Goal: Communication & Community: Share content

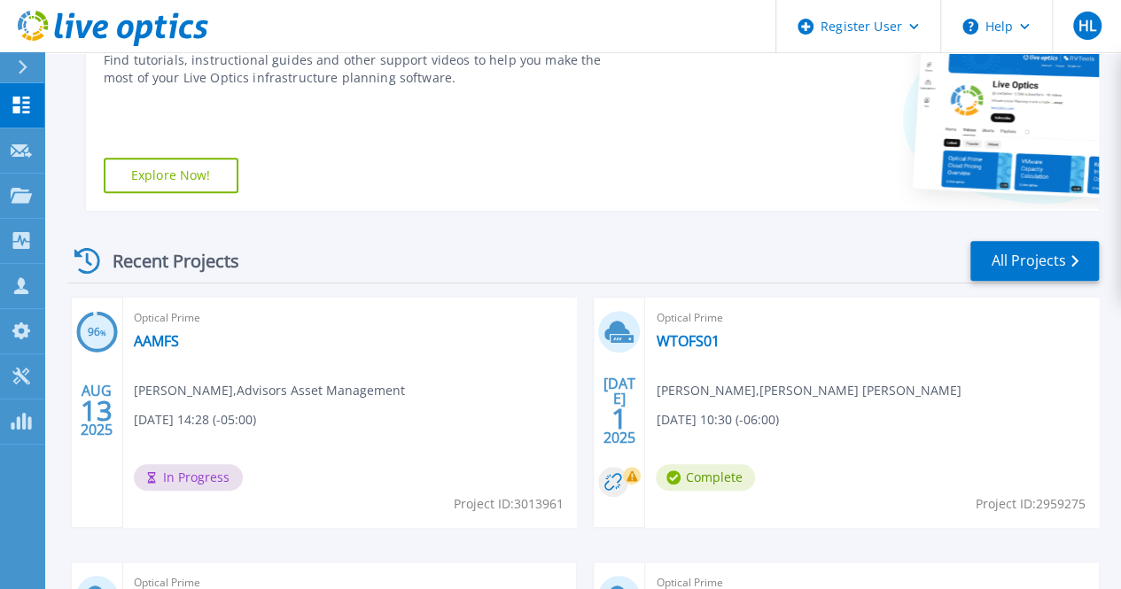
scroll to position [375, 0]
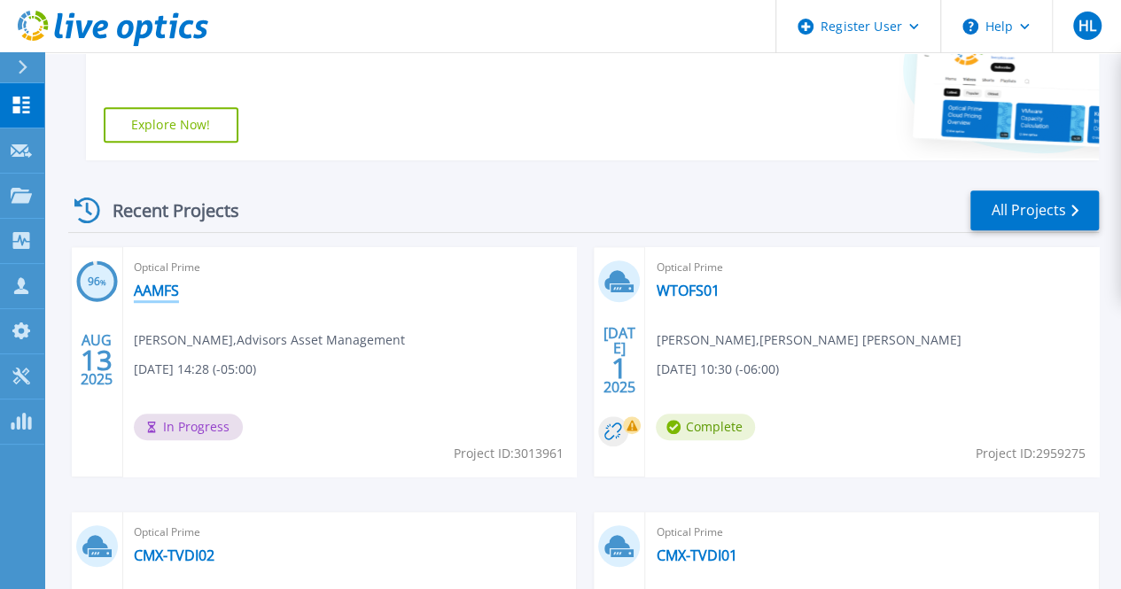
click at [159, 284] on link "AAMFS" at bounding box center [156, 291] width 45 height 18
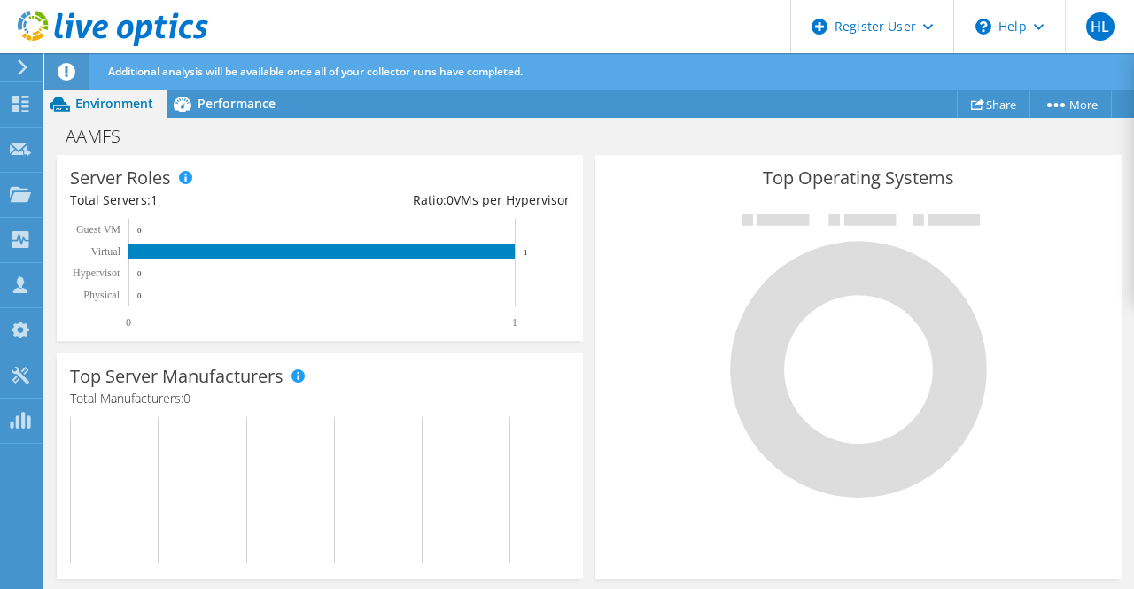
click at [388, 409] on div "Top Server Manufacturers Manufacturers are shown for physical servers and hyper…" at bounding box center [320, 467] width 526 height 226
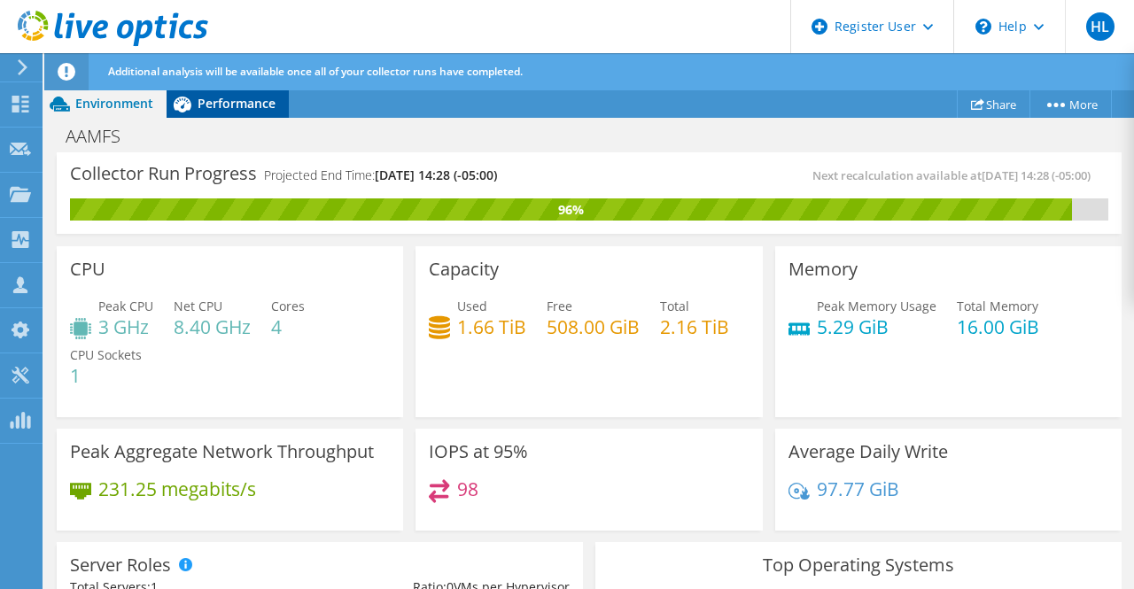
click at [219, 113] on div "Performance" at bounding box center [228, 104] width 122 height 28
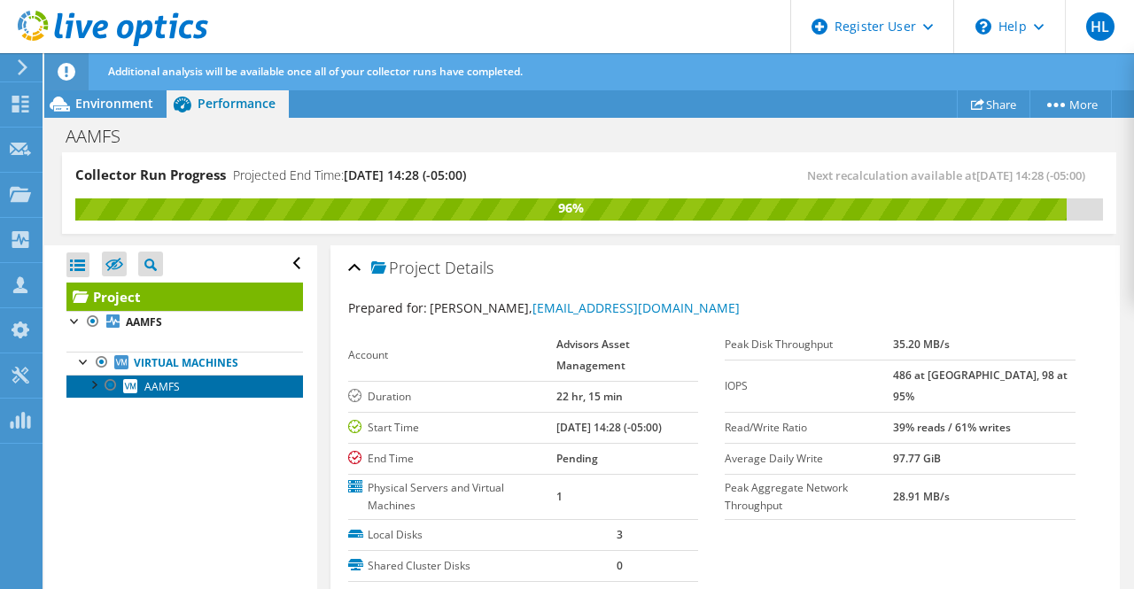
click at [228, 377] on link "AAMFS" at bounding box center [184, 386] width 237 height 23
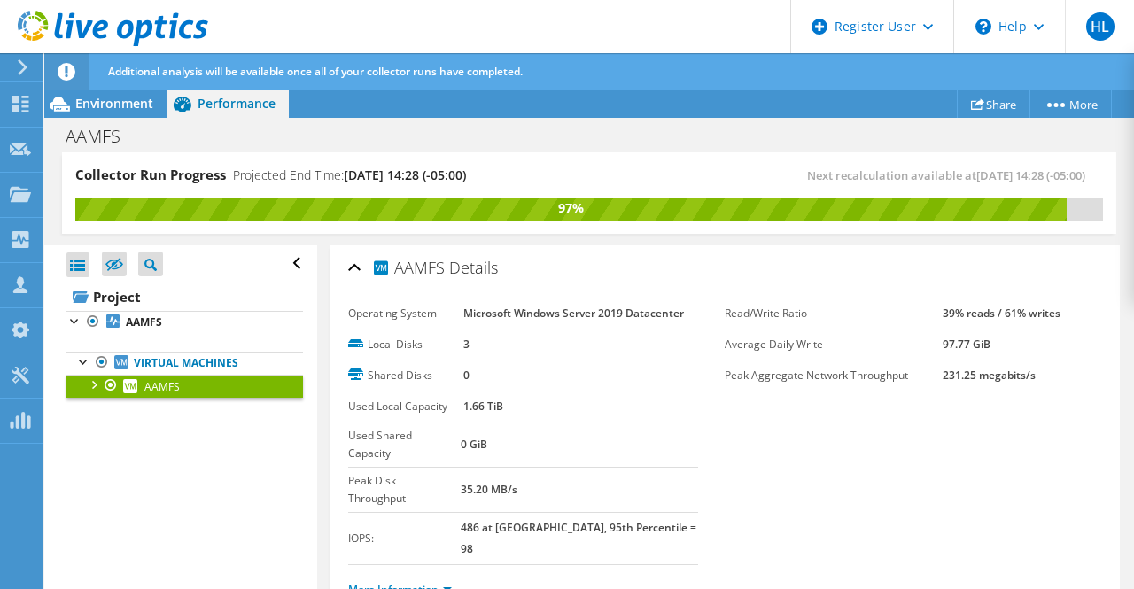
click at [572, 467] on td "35.20 MB/s" at bounding box center [579, 489] width 237 height 45
click at [106, 92] on div "Environment" at bounding box center [105, 104] width 122 height 28
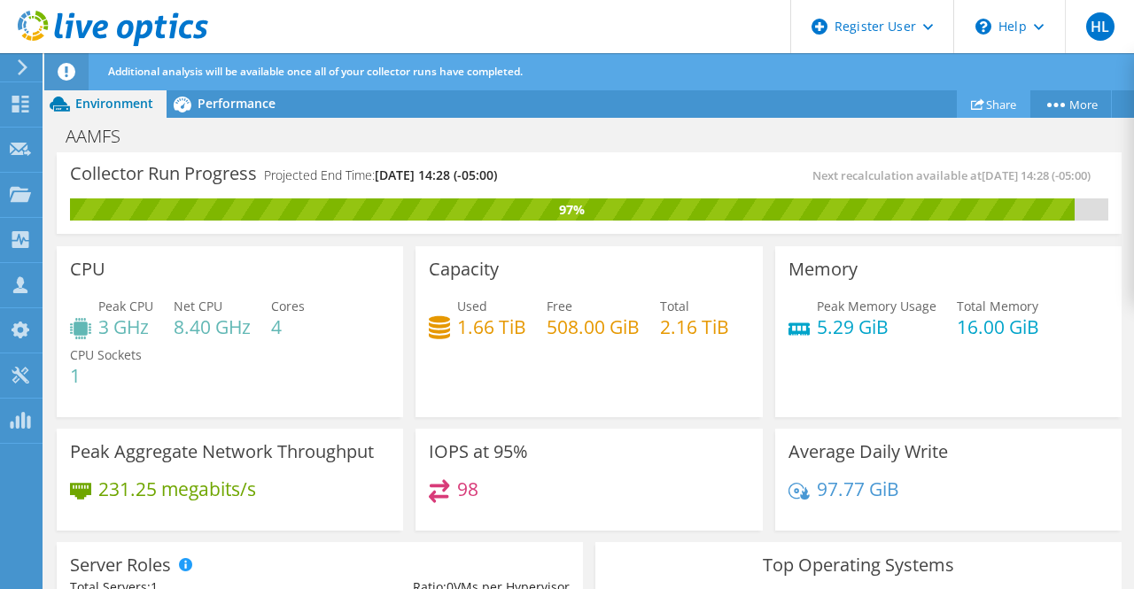
click at [984, 102] on link "Share" at bounding box center [994, 103] width 74 height 27
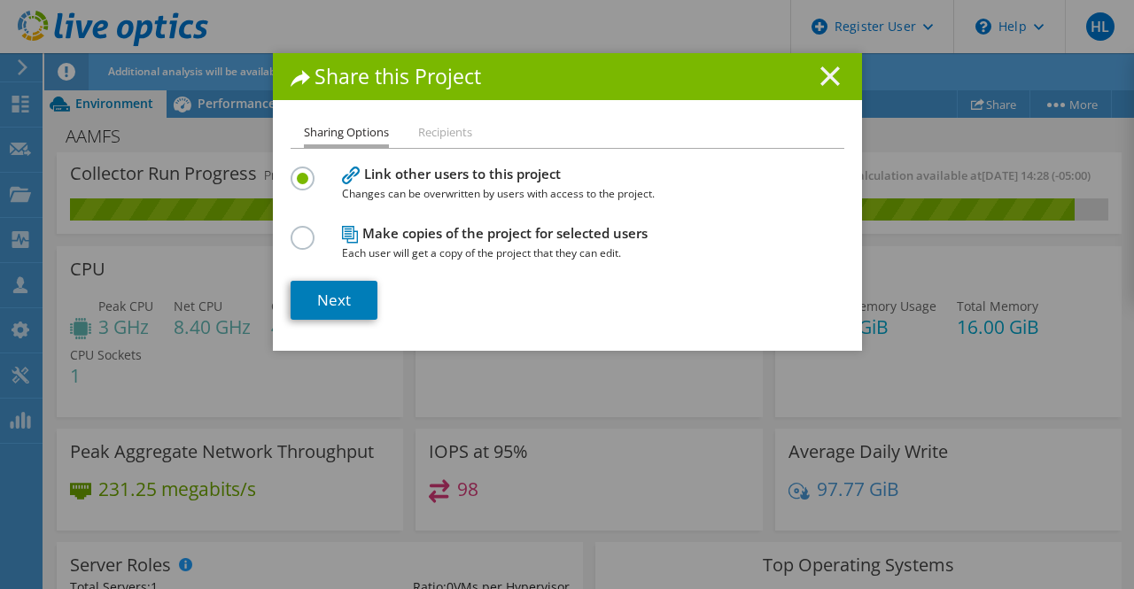
click at [821, 78] on icon at bounding box center [830, 75] width 19 height 19
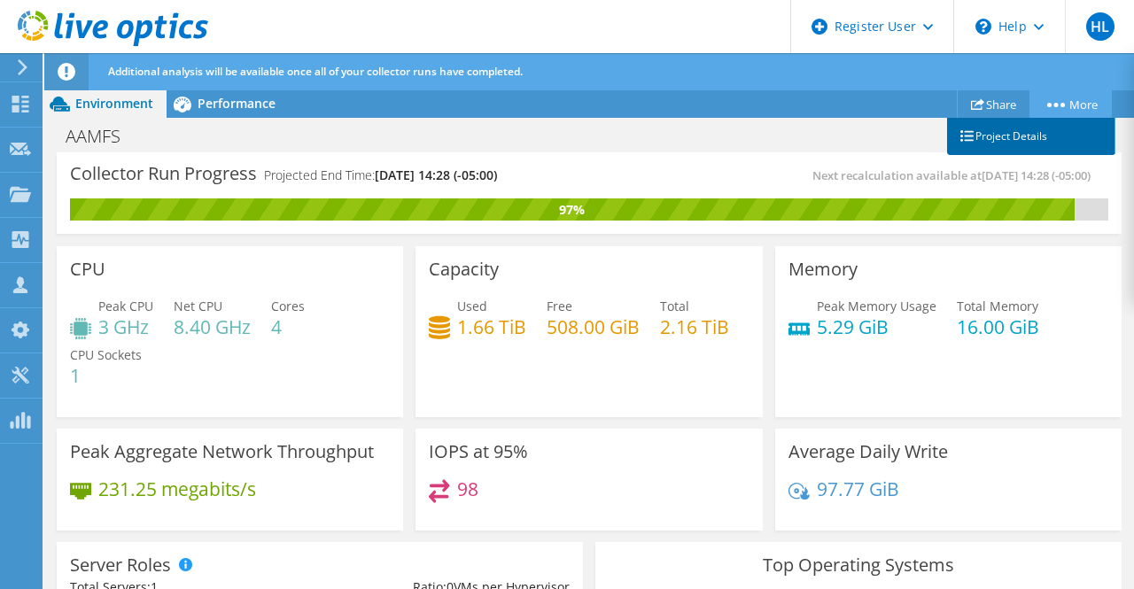
click at [1071, 121] on link "Project Details" at bounding box center [1031, 136] width 168 height 37
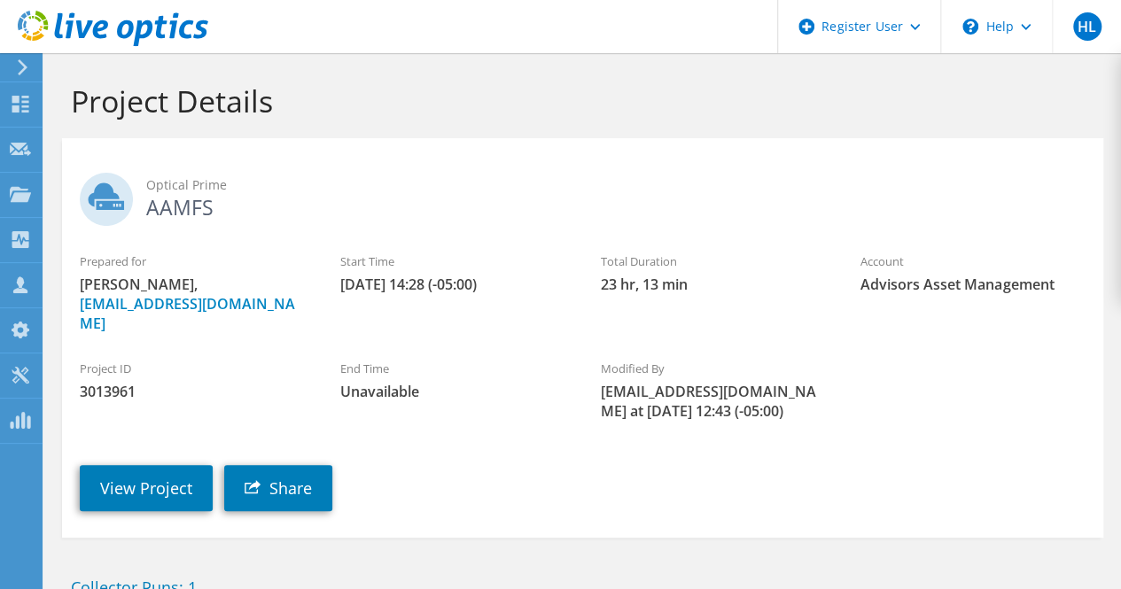
scroll to position [185, 0]
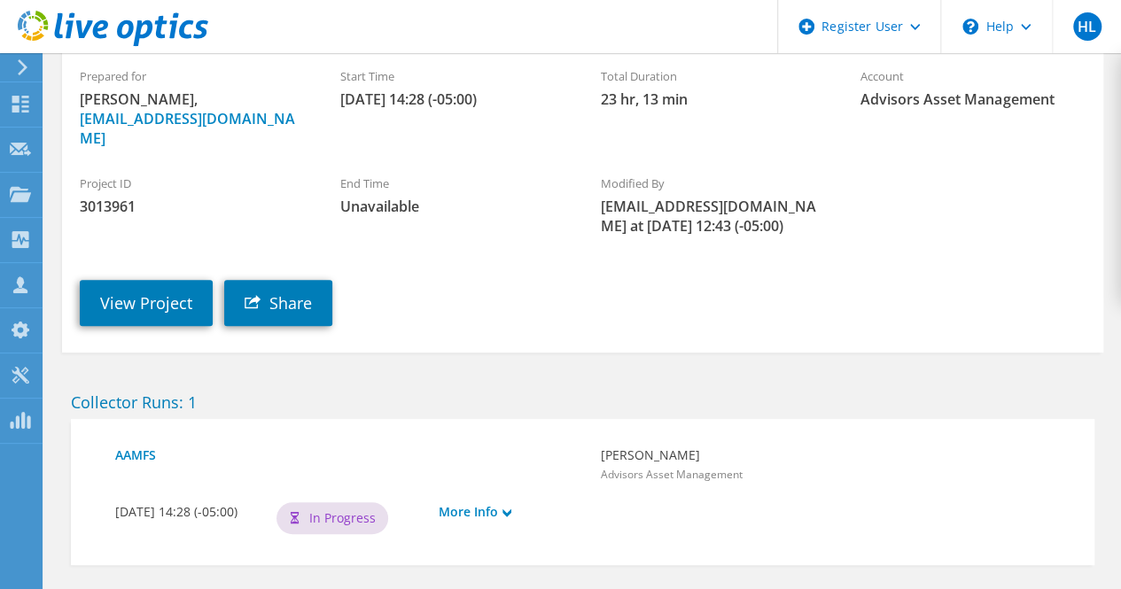
click at [317, 321] on section "Optical Prime AAMFS Prepared for Tony Tarrantino, ttarantino@aamlive.com Start …" at bounding box center [582, 153] width 1041 height 400
click at [295, 291] on link "Share" at bounding box center [278, 303] width 108 height 46
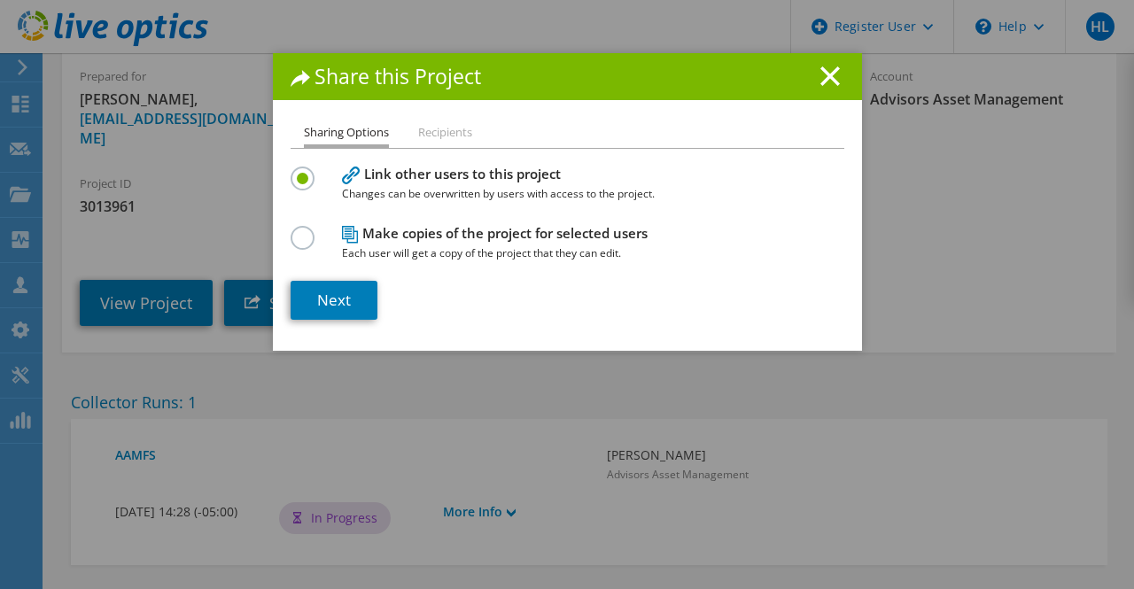
click at [436, 136] on li "Recipients" at bounding box center [445, 133] width 54 height 22
click at [307, 284] on link "Next" at bounding box center [334, 300] width 87 height 39
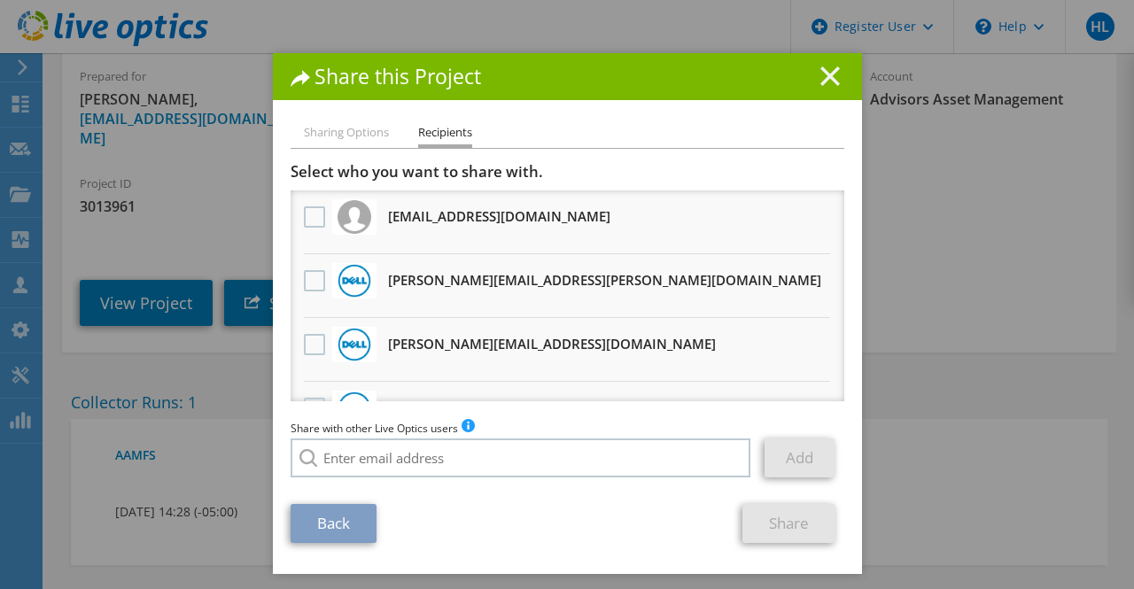
click at [821, 82] on icon at bounding box center [830, 75] width 19 height 19
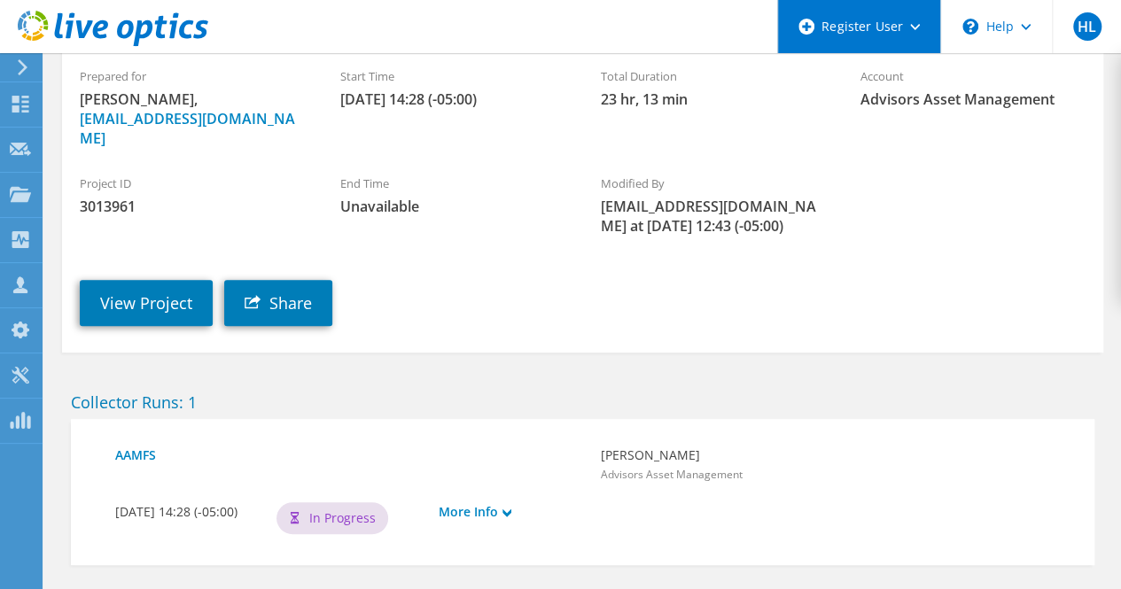
click at [863, 41] on div "Register User" at bounding box center [858, 26] width 163 height 53
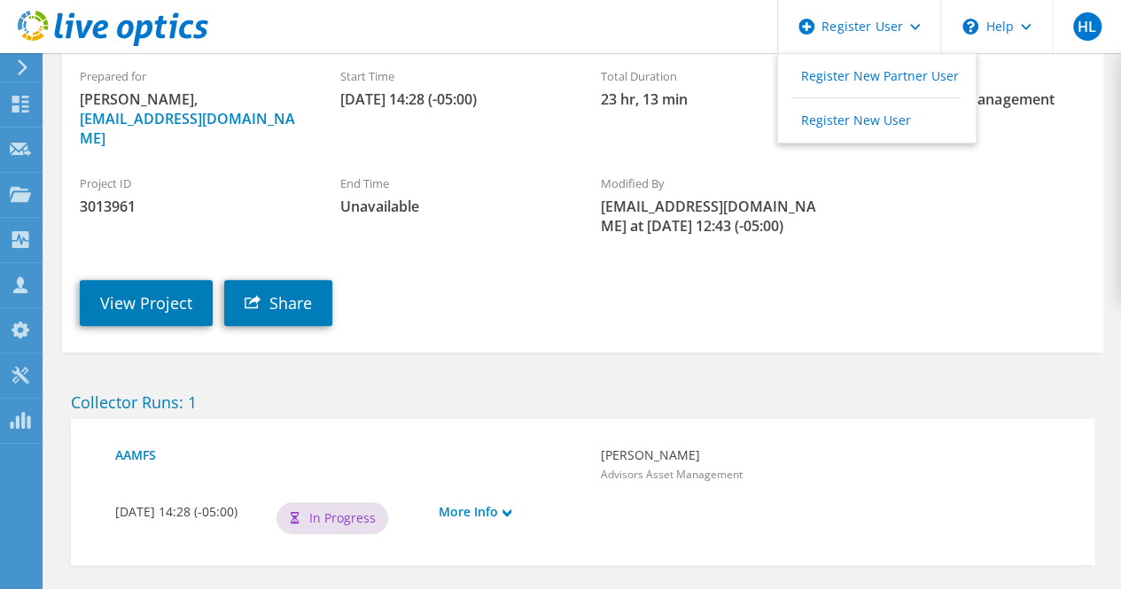
click at [454, 370] on div "Collector Runs: 1 AAMFS Tony Tarrantino Advisors Asset Management 08/13/2025, 1…" at bounding box center [582, 476] width 1059 height 212
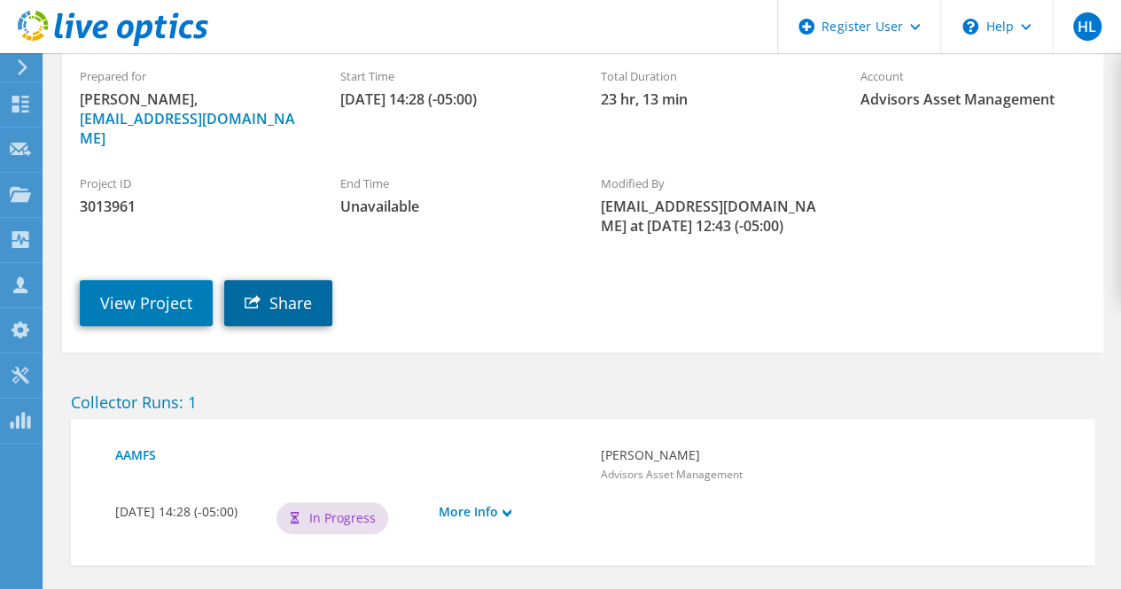
click at [313, 299] on link "Share" at bounding box center [278, 303] width 108 height 46
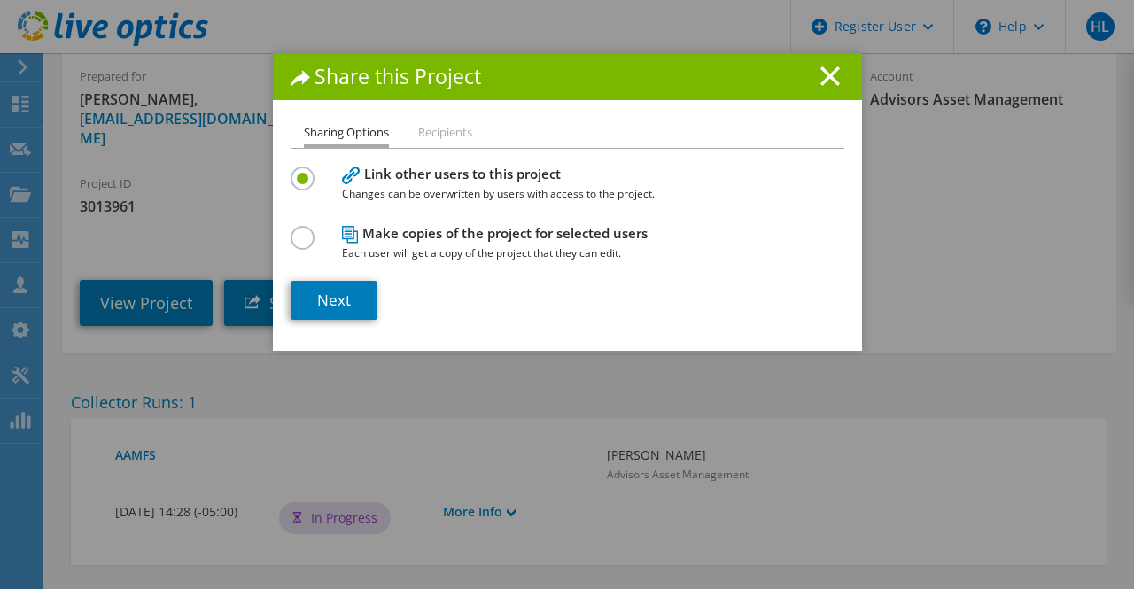
click at [343, 184] on icon at bounding box center [351, 176] width 18 height 18
click at [291, 230] on label at bounding box center [306, 228] width 31 height 4
click at [0, 0] on input "radio" at bounding box center [0, 0] width 0 height 0
click at [324, 306] on link "Next" at bounding box center [334, 300] width 87 height 39
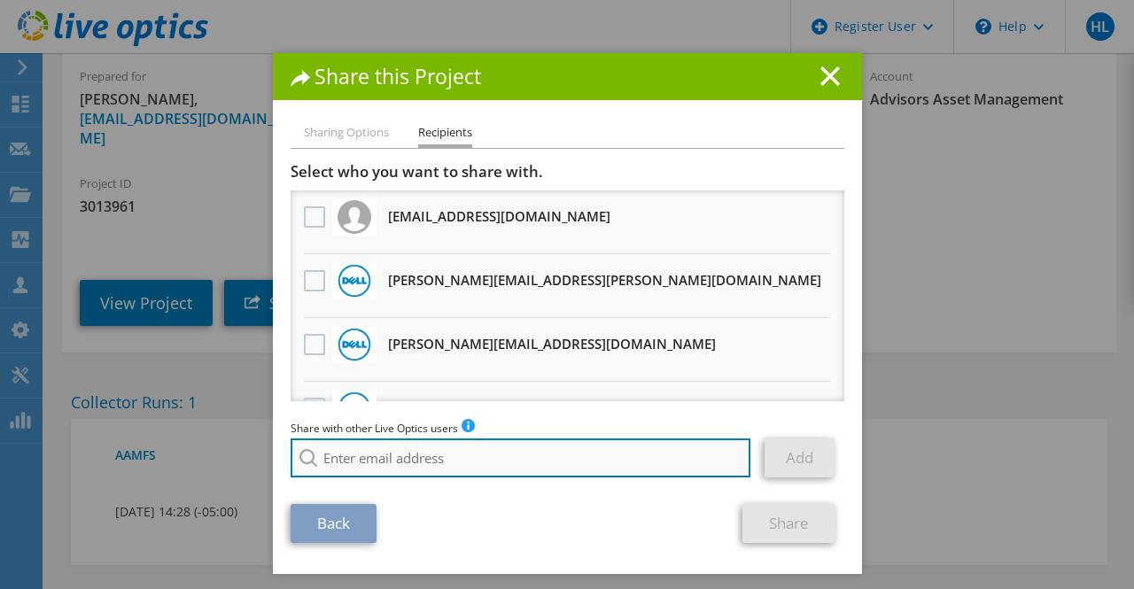
paste input "[EMAIL_ADDRESS][DOMAIN_NAME]"
click at [553, 466] on input "search" at bounding box center [521, 458] width 461 height 39
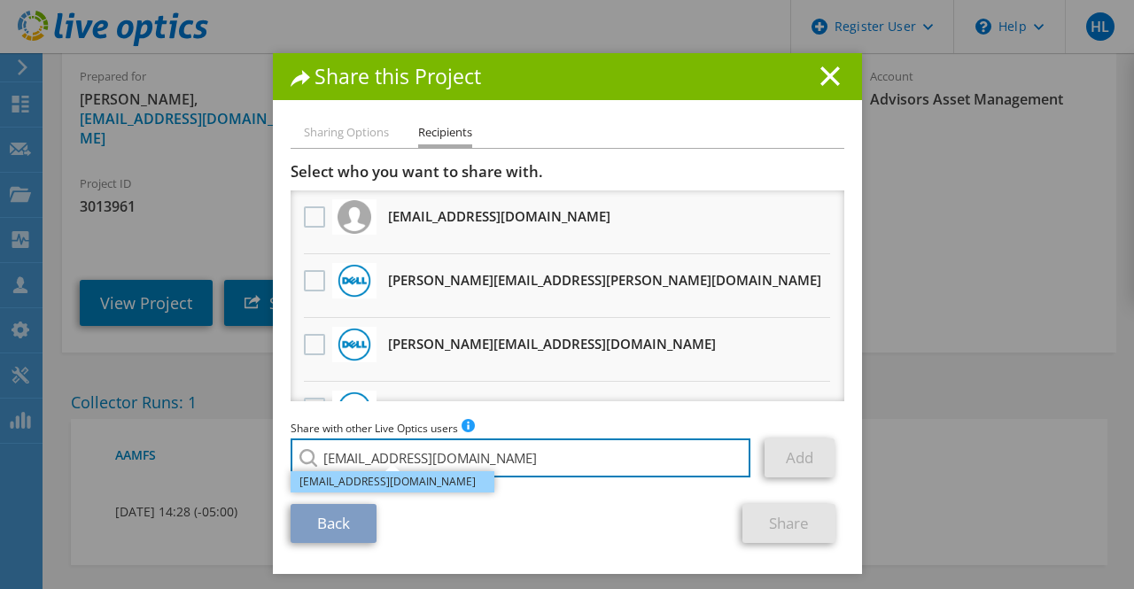
type input "[EMAIL_ADDRESS][DOMAIN_NAME]"
click at [404, 484] on li "[EMAIL_ADDRESS][DOMAIN_NAME]" at bounding box center [393, 481] width 204 height 21
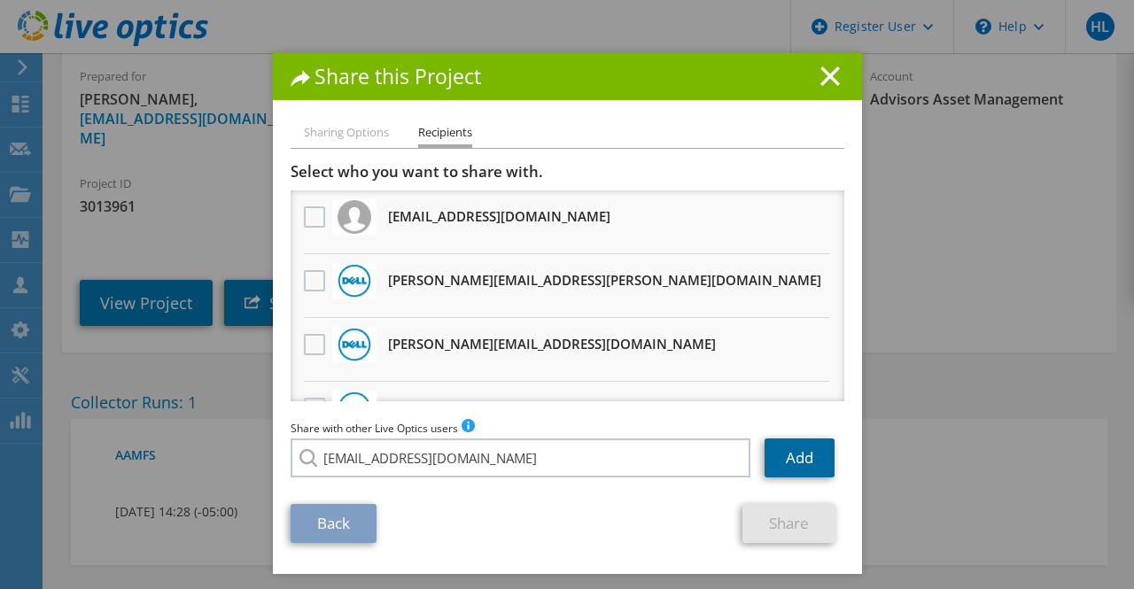
click at [785, 467] on link "Add" at bounding box center [800, 458] width 70 height 39
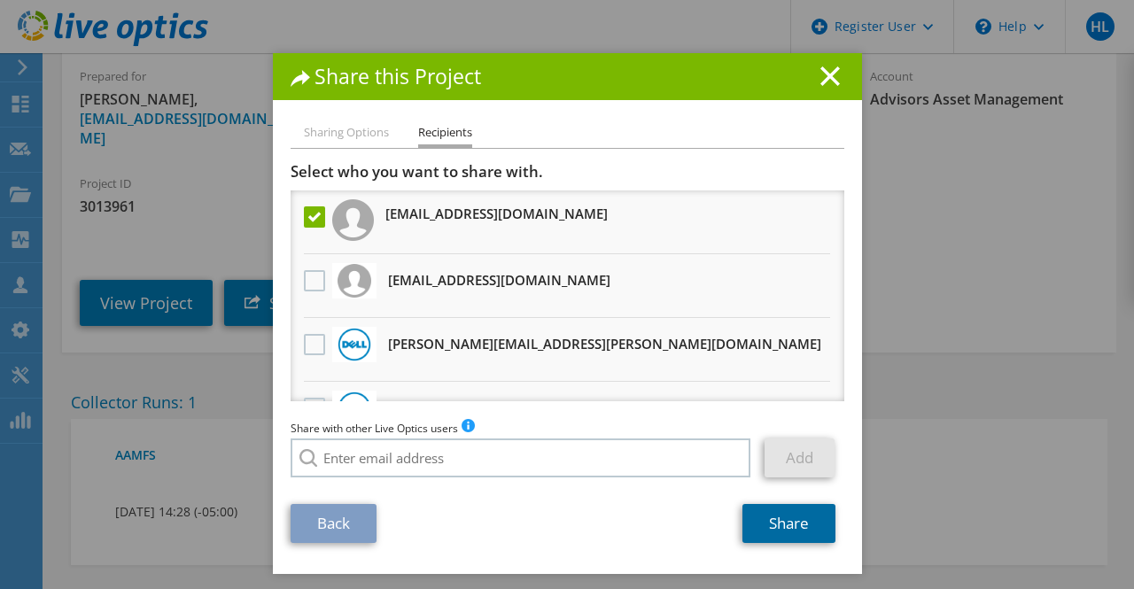
click at [791, 534] on link "Share" at bounding box center [789, 523] width 93 height 39
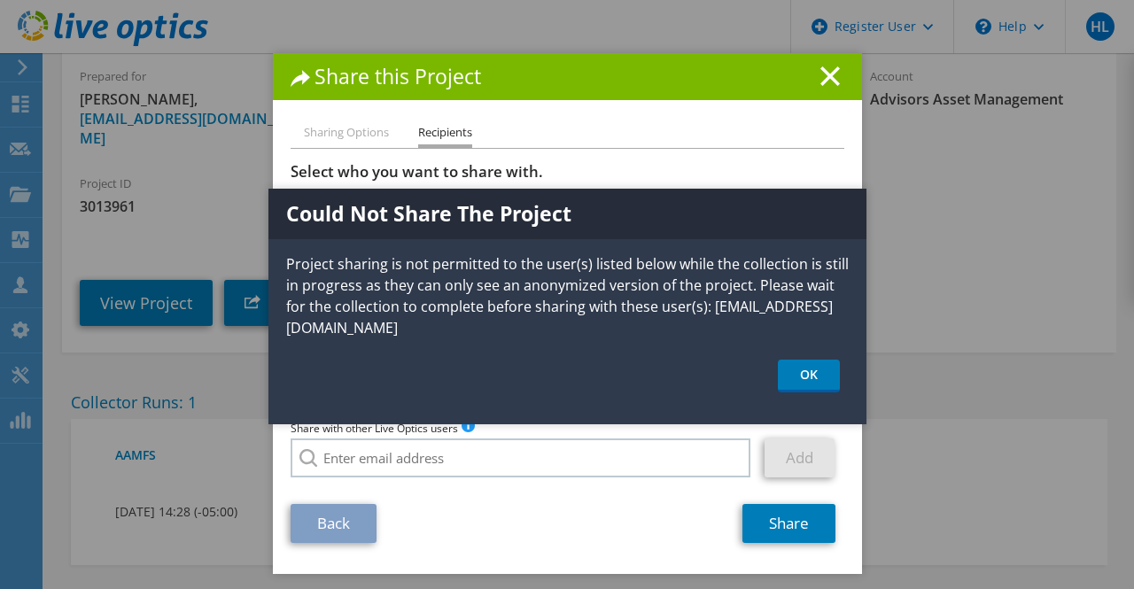
click at [801, 58] on div "Share this Project" at bounding box center [567, 76] width 589 height 47
click at [821, 79] on line at bounding box center [830, 76] width 18 height 18
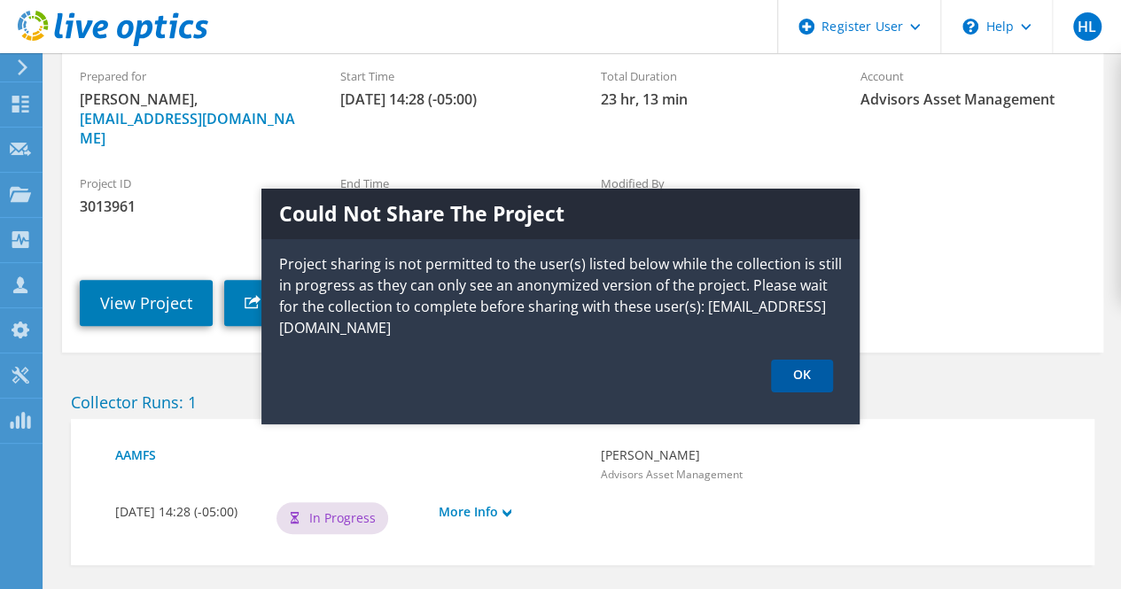
click at [782, 377] on link "OK" at bounding box center [802, 376] width 62 height 33
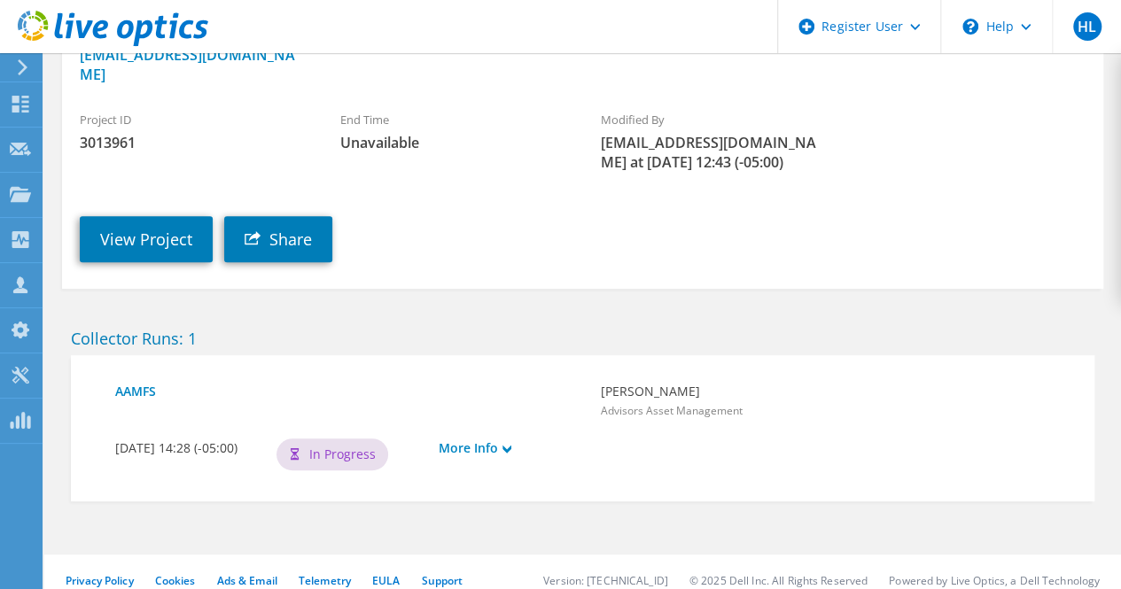
scroll to position [0, 0]
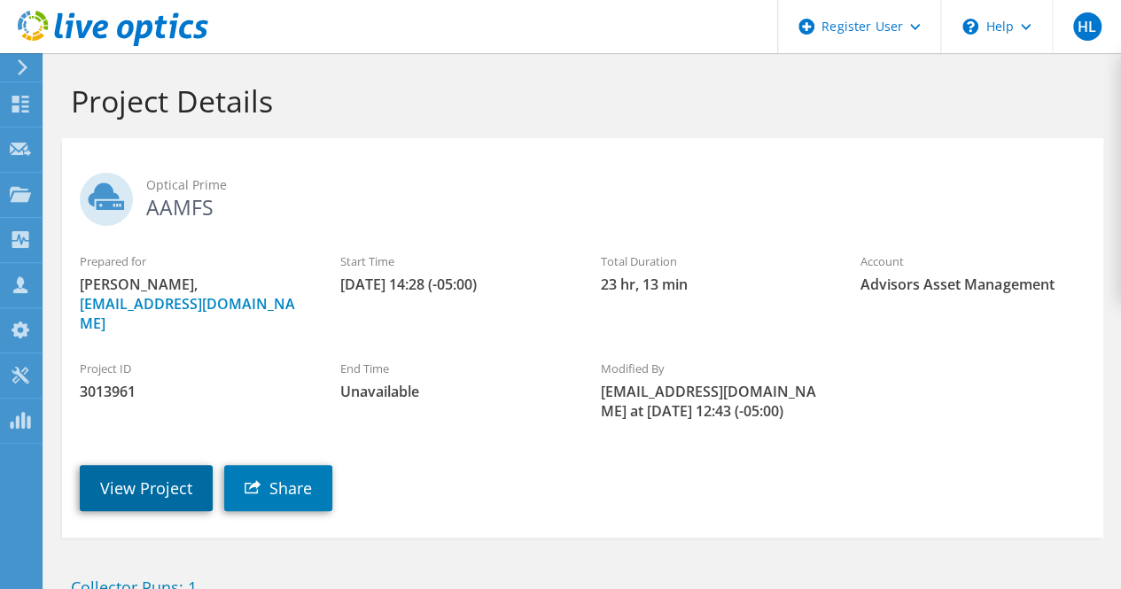
click at [142, 465] on link "View Project" at bounding box center [146, 488] width 133 height 46
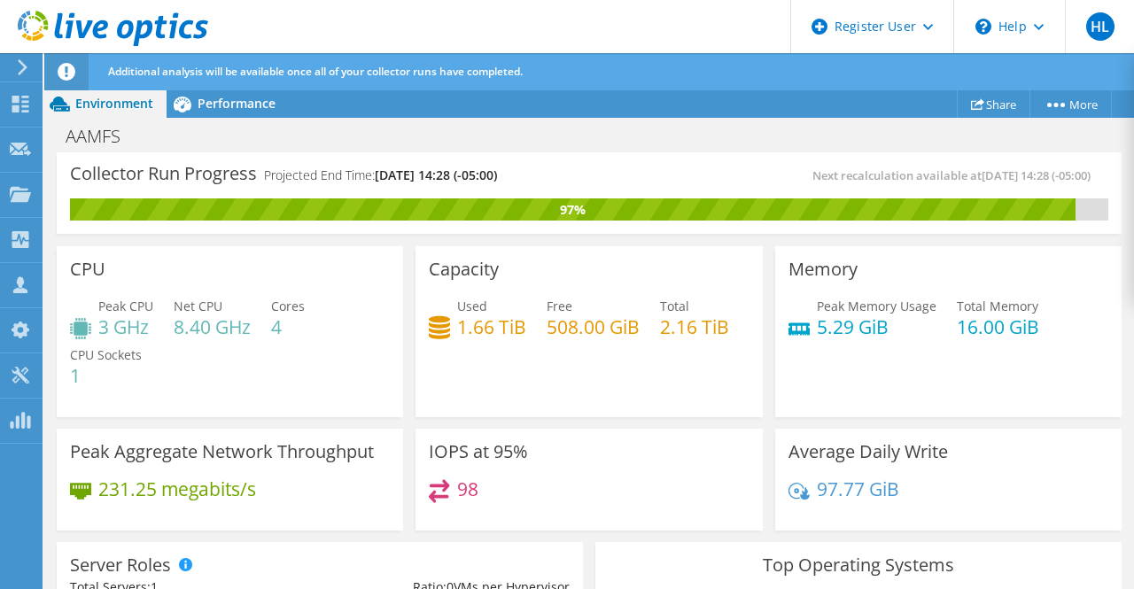
scroll to position [9, 0]
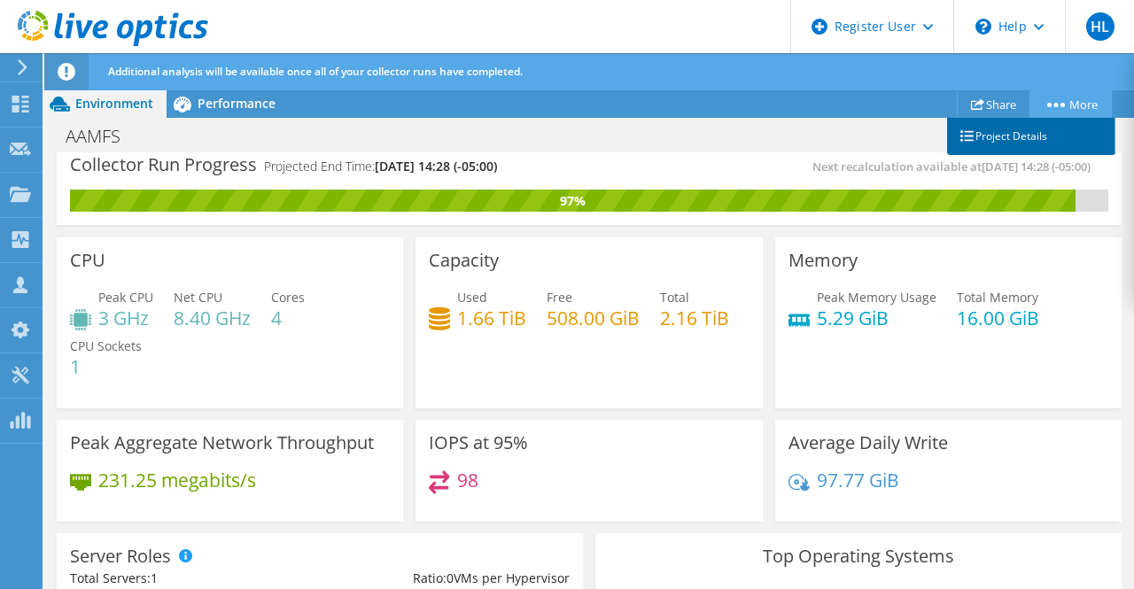
click at [1062, 121] on link "Project Details" at bounding box center [1031, 136] width 168 height 37
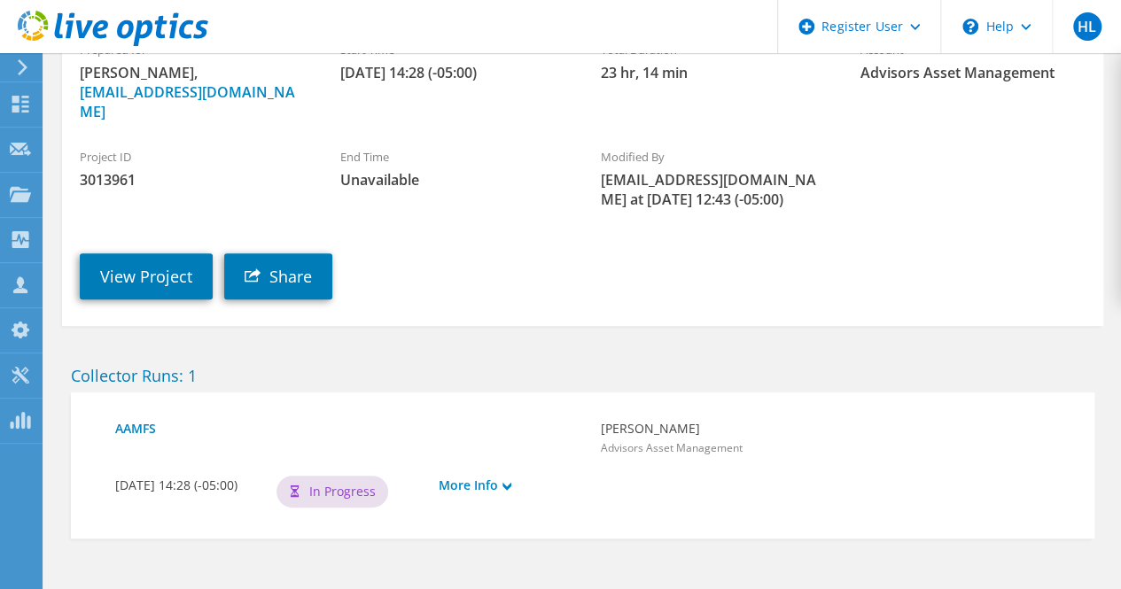
scroll to position [250, 0]
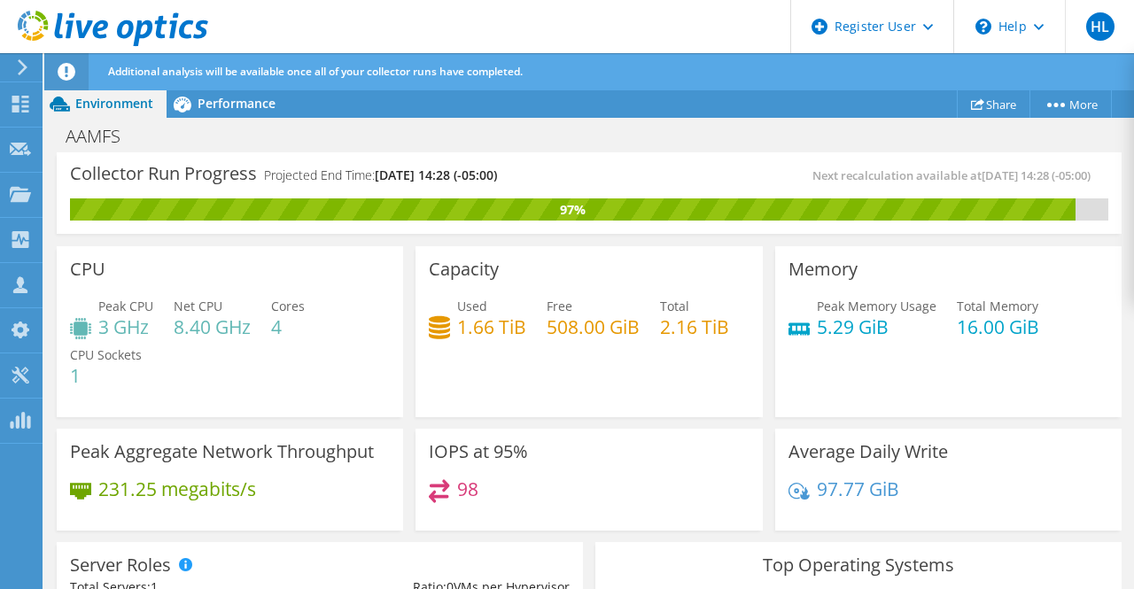
click at [670, 121] on div "AAMFS Print" at bounding box center [589, 136] width 1090 height 33
click at [985, 101] on link "Share" at bounding box center [994, 103] width 74 height 27
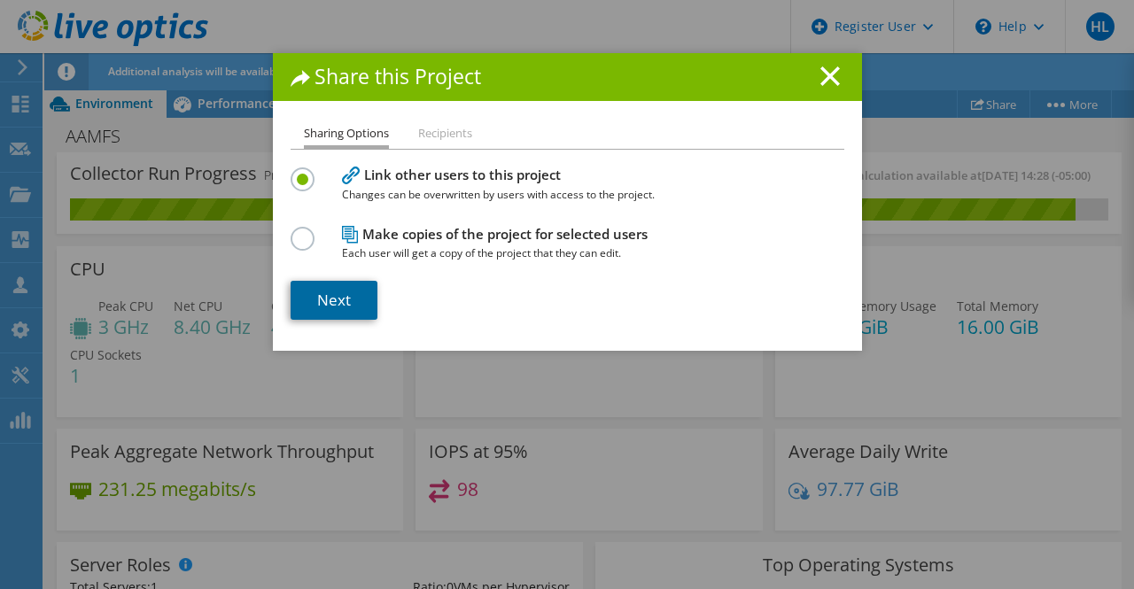
click at [326, 302] on link "Next" at bounding box center [334, 300] width 87 height 39
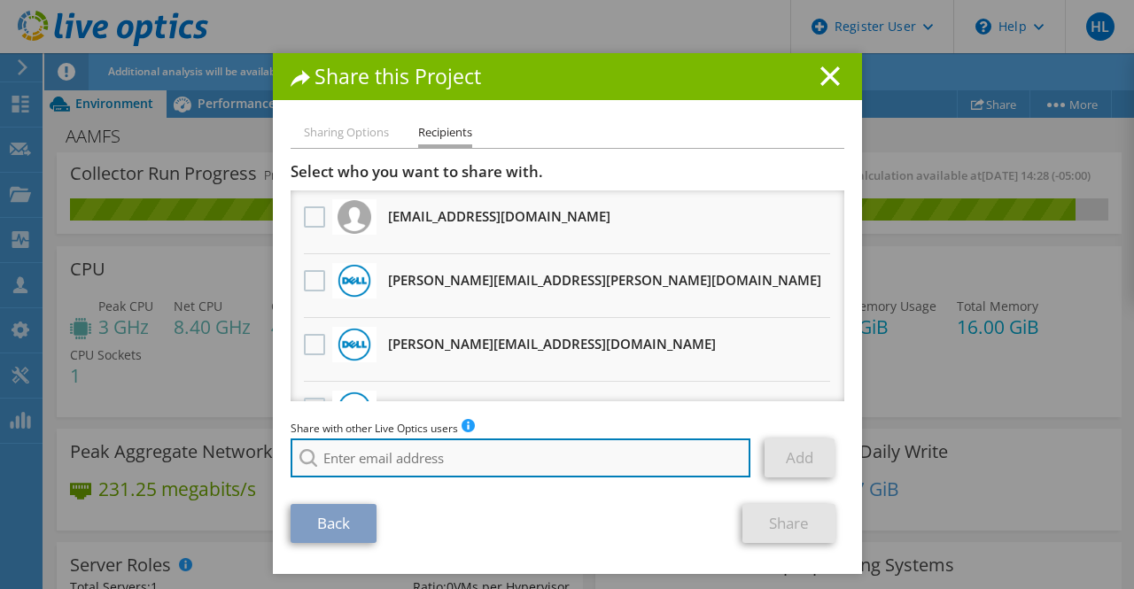
click at [351, 471] on input "search" at bounding box center [521, 458] width 461 height 39
paste input "[EMAIL_ADDRESS][DOMAIN_NAME]"
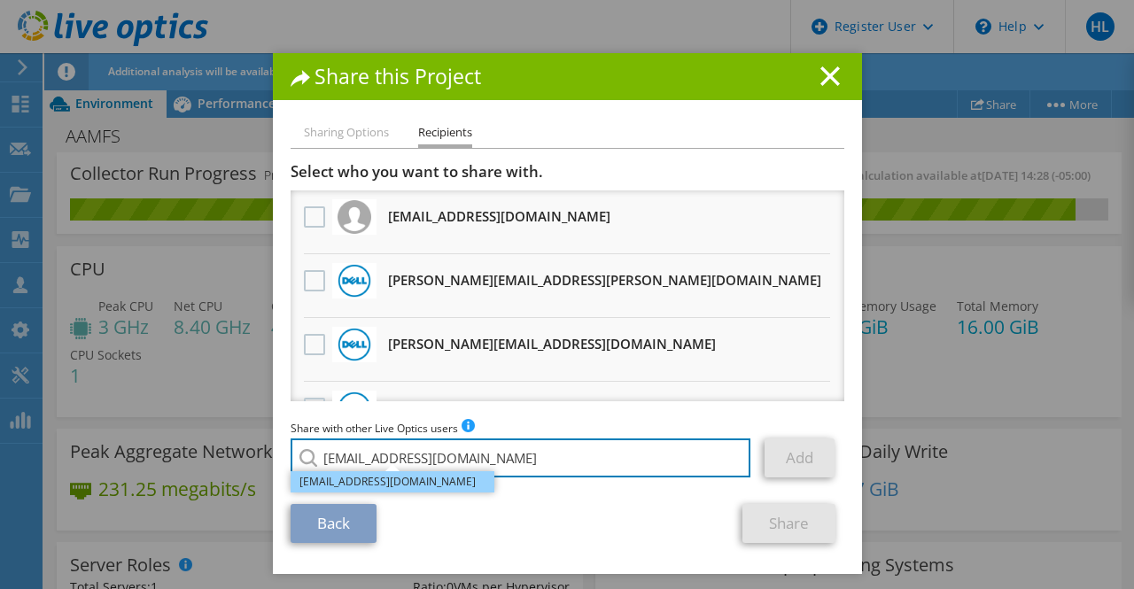
type input "[EMAIL_ADDRESS][DOMAIN_NAME]"
click at [429, 482] on li "[EMAIL_ADDRESS][DOMAIN_NAME]" at bounding box center [393, 481] width 204 height 21
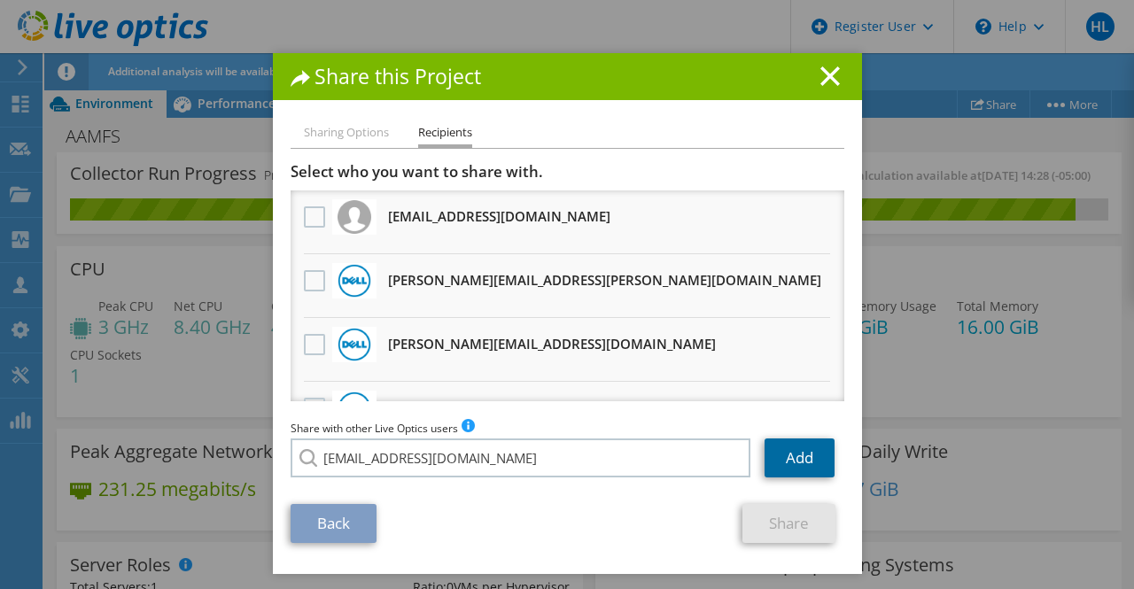
click at [806, 475] on link "Add" at bounding box center [800, 458] width 70 height 39
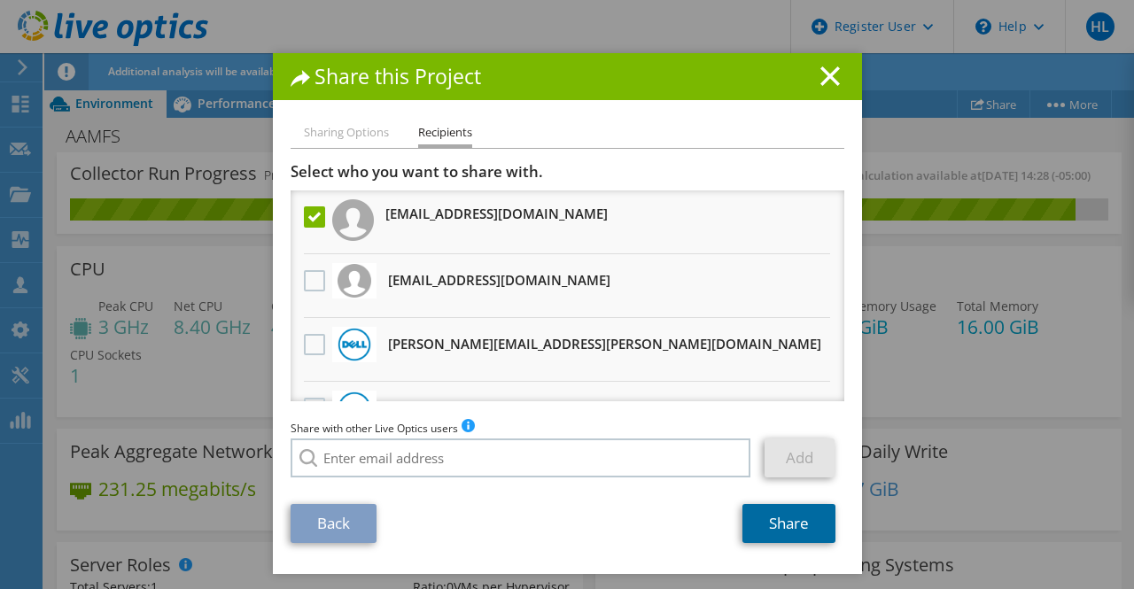
click at [792, 523] on link "Share" at bounding box center [789, 523] width 93 height 39
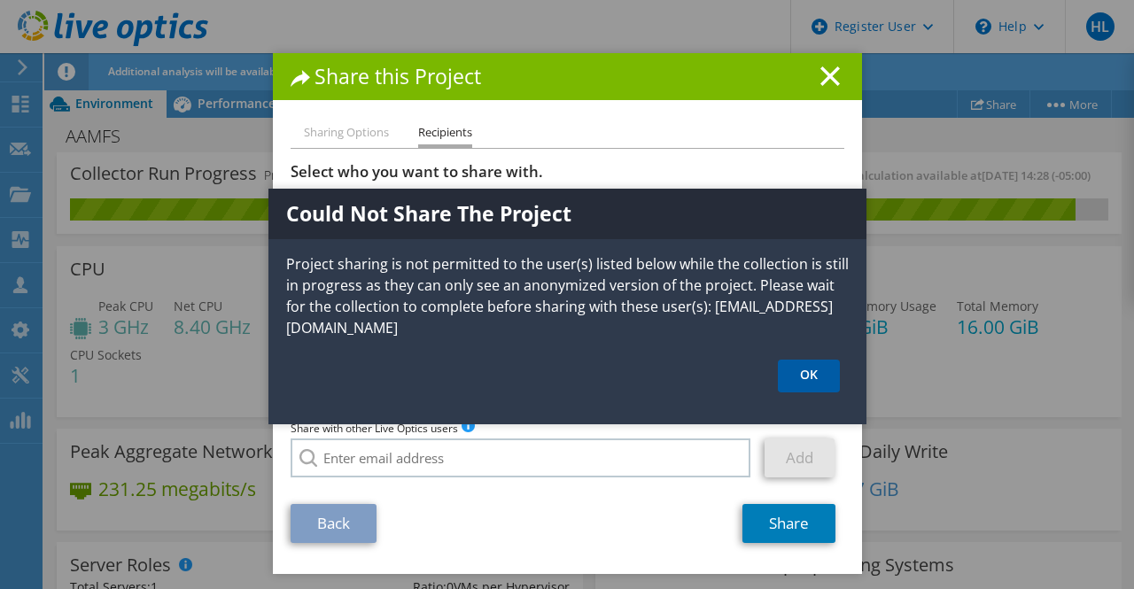
click at [824, 377] on link "OK" at bounding box center [809, 376] width 62 height 33
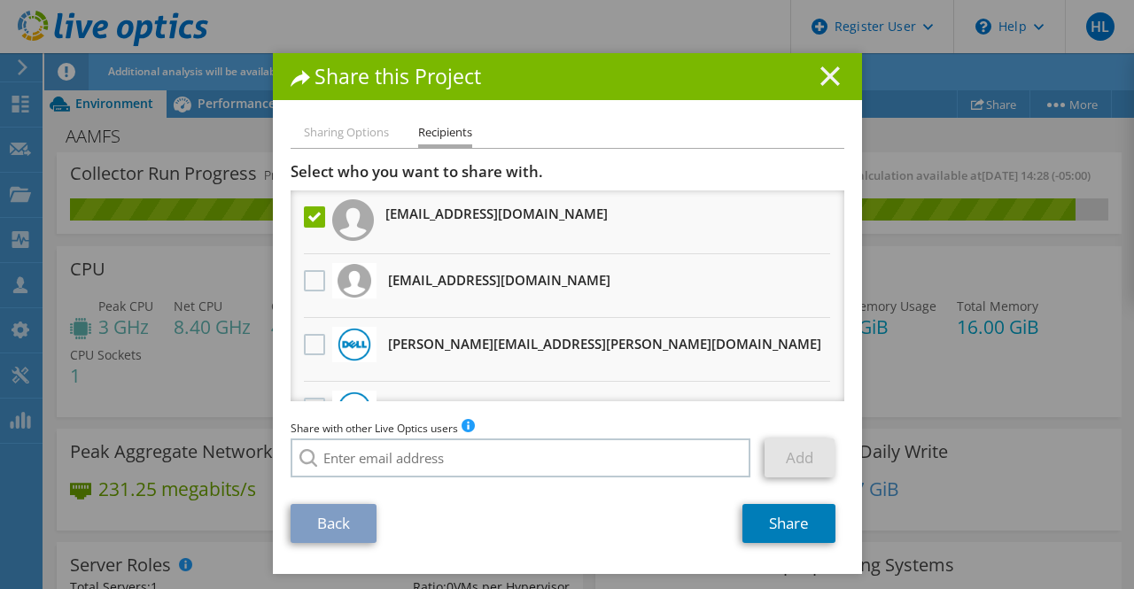
click at [831, 71] on icon at bounding box center [830, 75] width 19 height 19
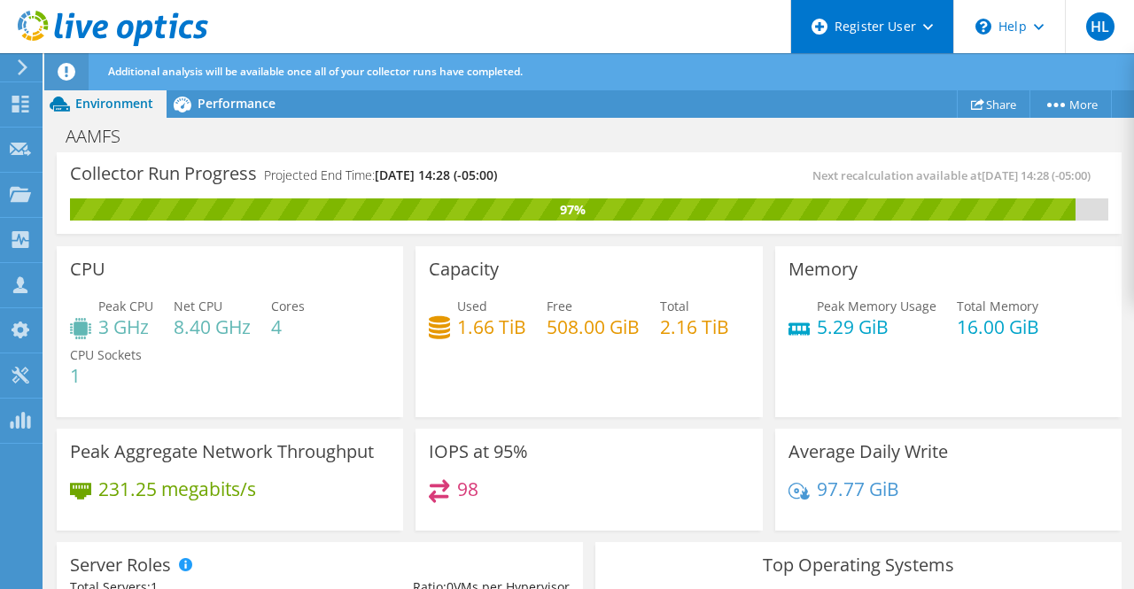
click at [907, 27] on div "Register User" at bounding box center [871, 26] width 163 height 53
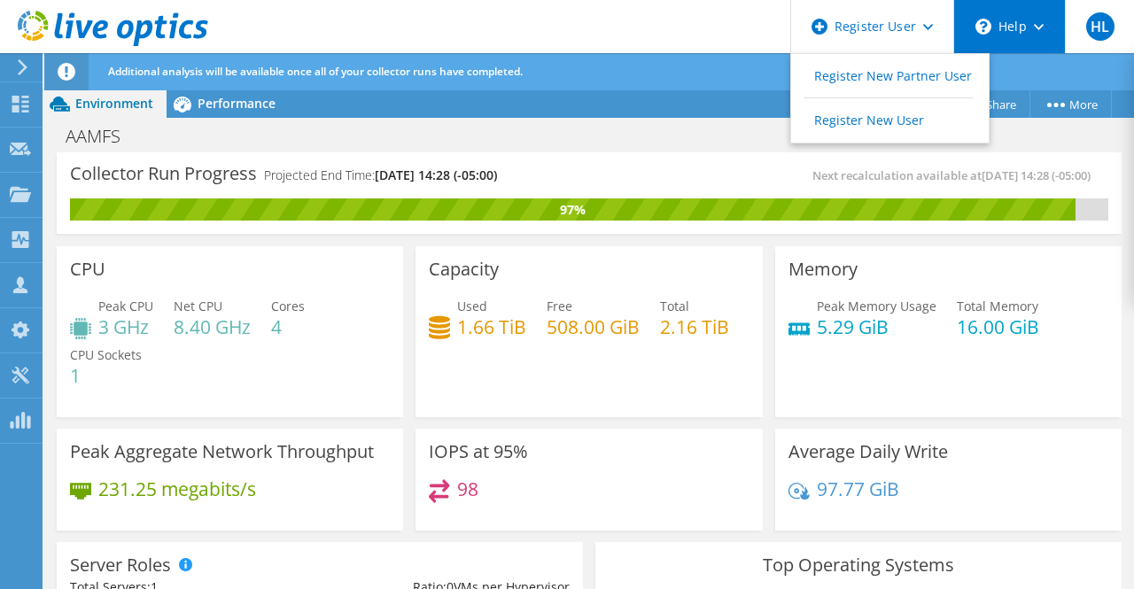
click at [1004, 27] on div "\n Help" at bounding box center [1010, 26] width 112 height 53
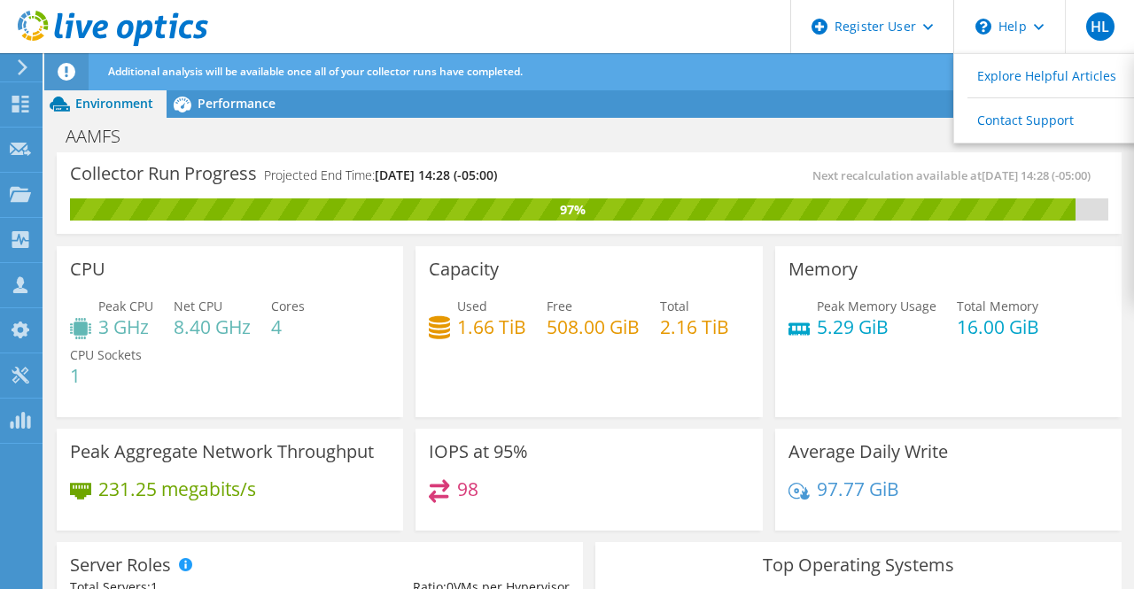
click at [877, 99] on div "Project Actions Project Actions Share More Project Details" at bounding box center [589, 104] width 1090 height 28
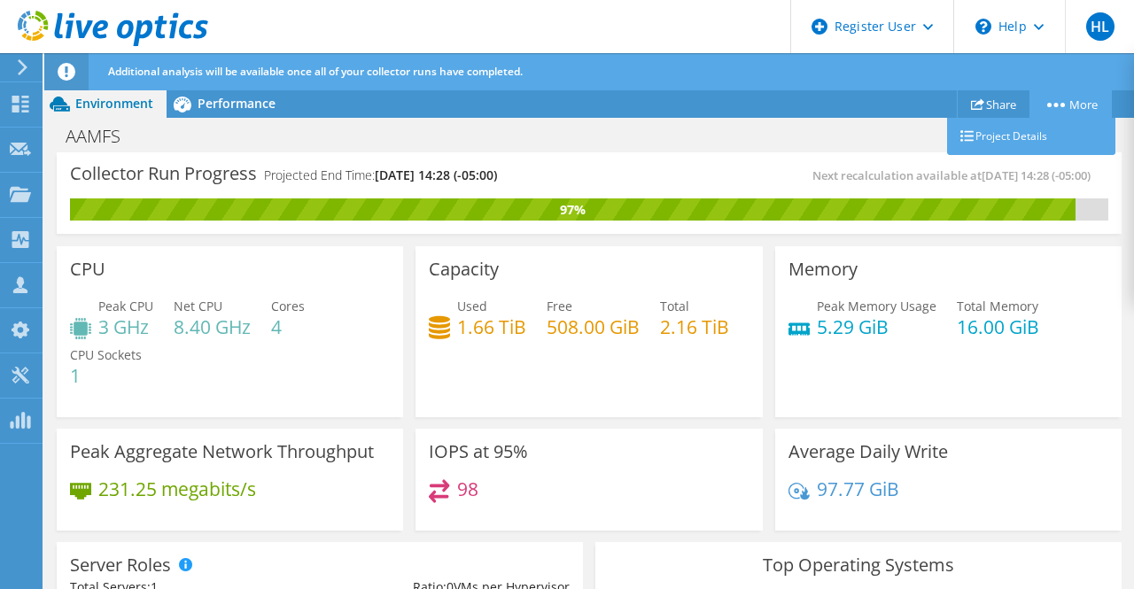
click at [1055, 105] on circle at bounding box center [1057, 105] width 4 height 4
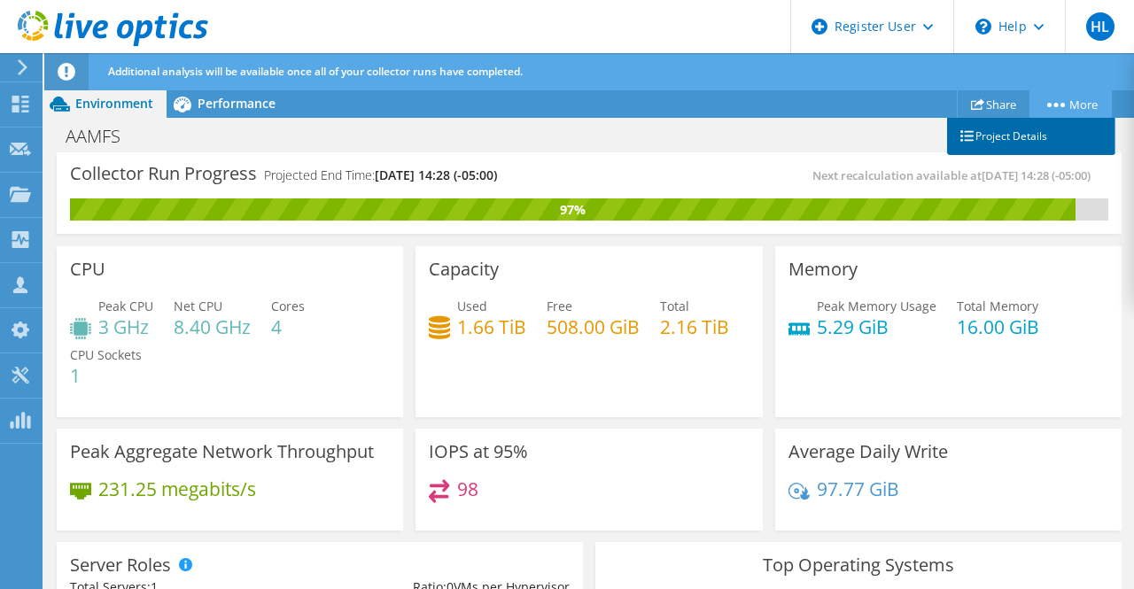
click at [1042, 131] on link "Project Details" at bounding box center [1031, 136] width 168 height 37
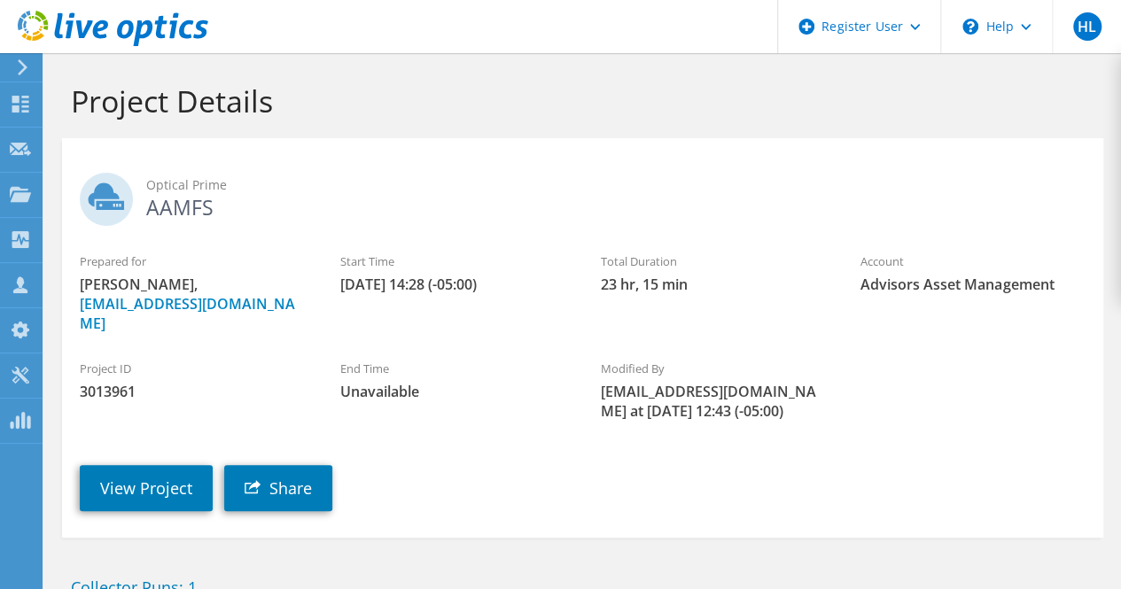
click at [1042, 144] on section "Optical Prime AAMFS Prepared for [PERSON_NAME], [EMAIL_ADDRESS][DOMAIN_NAME] St…" at bounding box center [582, 338] width 1041 height 400
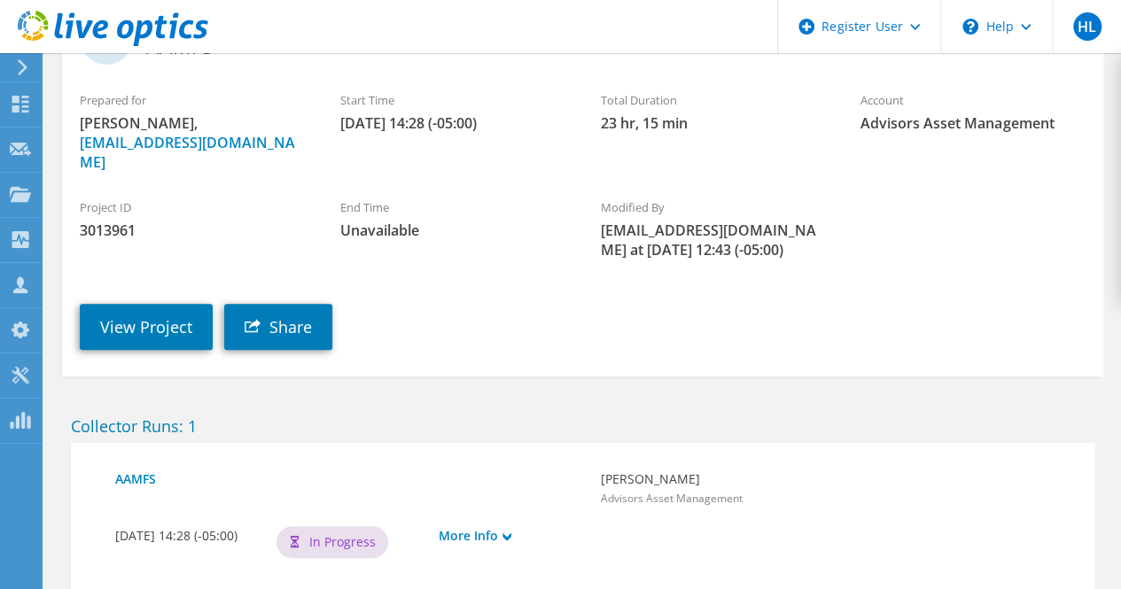
scroll to position [163, 0]
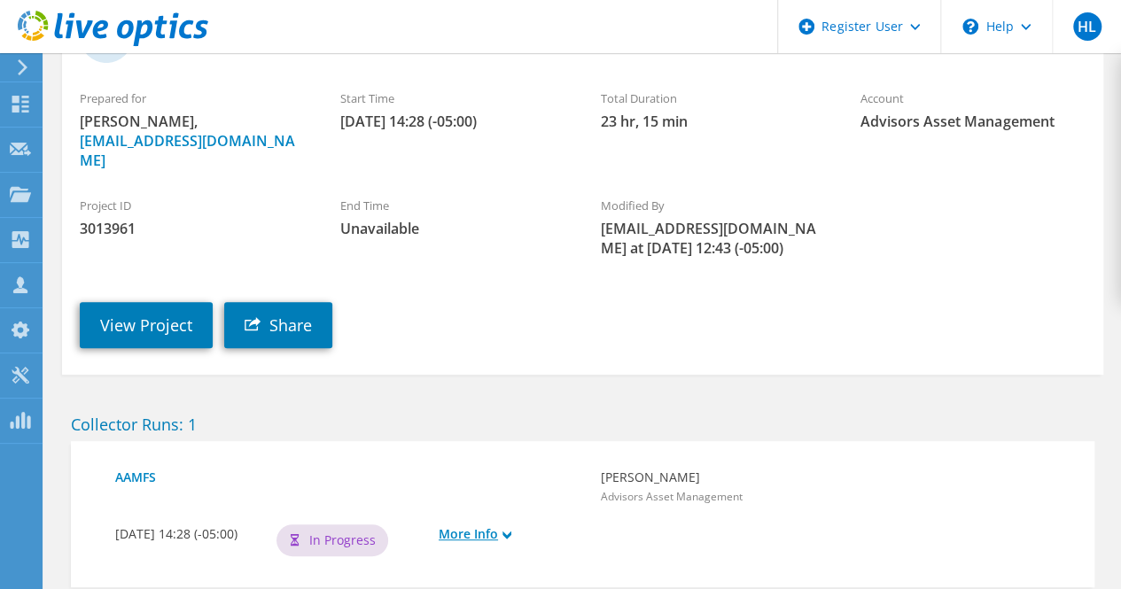
click at [474, 525] on link "More Info" at bounding box center [511, 534] width 144 height 19
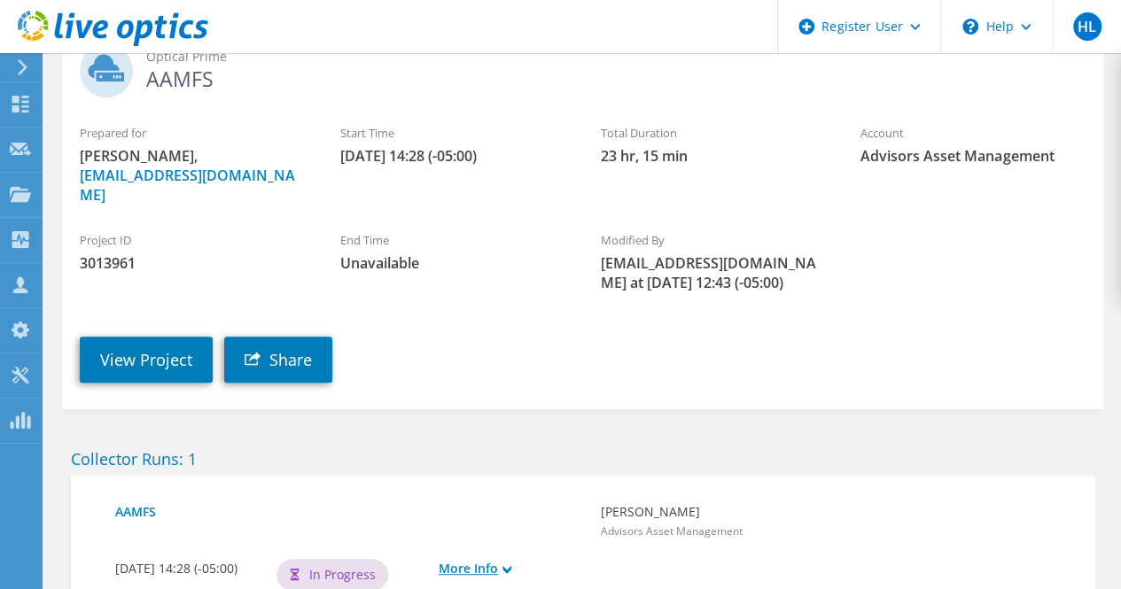
scroll to position [0, 0]
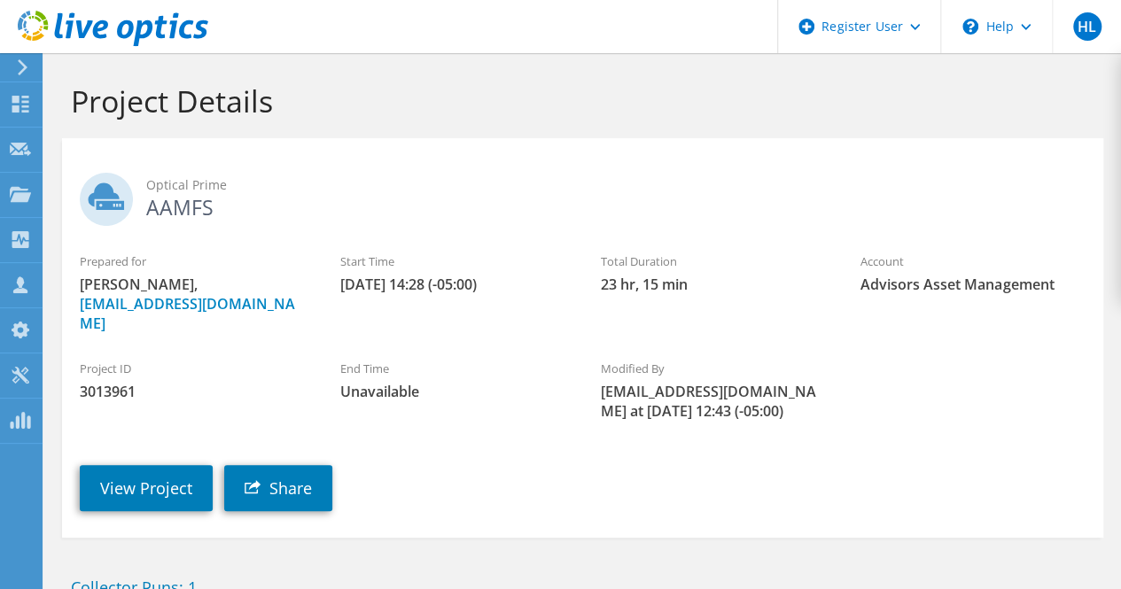
click at [960, 452] on div "View Project Share" at bounding box center [600, 475] width 1077 height 90
